Goal: Navigation & Orientation: Find specific page/section

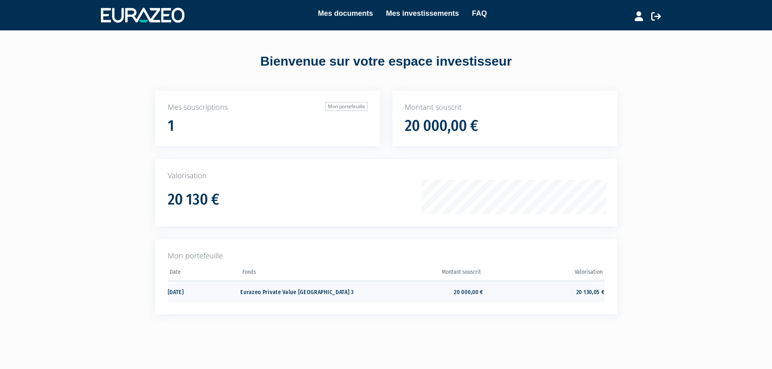
click at [276, 290] on td "Eurazeo Private Value [GEOGRAPHIC_DATA] 3" at bounding box center [300, 291] width 121 height 21
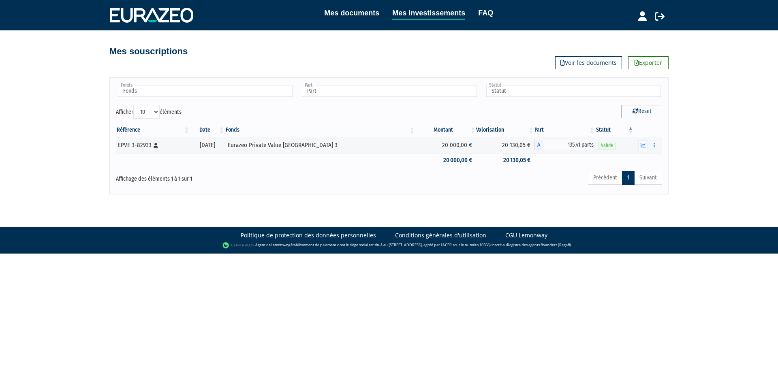
click at [538, 184] on div "Précédent 1 Suivant" at bounding box center [505, 179] width 314 height 18
click at [639, 14] on icon at bounding box center [642, 16] width 9 height 10
click at [612, 34] on link "Mon profil" at bounding box center [628, 33] width 65 height 11
click at [639, 17] on icon at bounding box center [642, 16] width 9 height 10
click at [483, 60] on div "Mes souscriptions Exporter Voir les documents" at bounding box center [389, 49] width 474 height 39
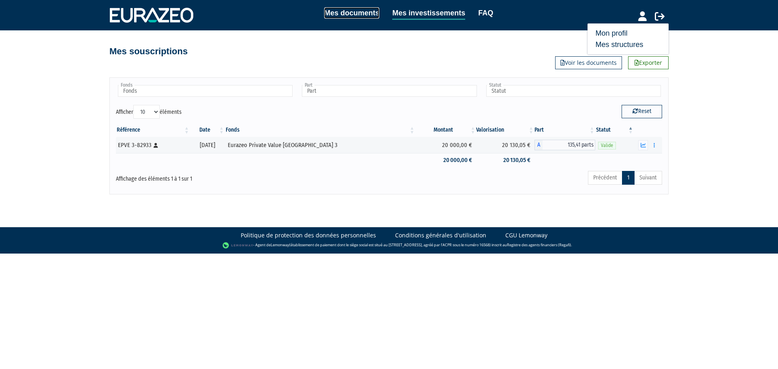
click at [358, 11] on link "Mes documents" at bounding box center [351, 12] width 55 height 11
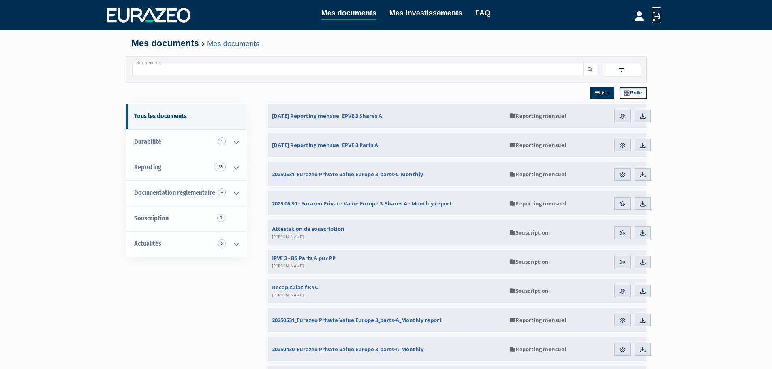
click at [657, 15] on icon at bounding box center [656, 16] width 10 height 10
